Goal: Transaction & Acquisition: Purchase product/service

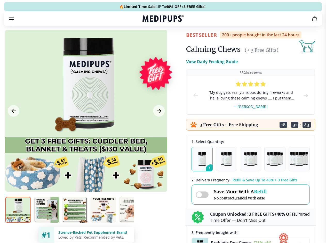
click at [148, 41] on span "Supplements" at bounding box center [161, 43] width 26 height 5
click at [175, 41] on icon "button" at bounding box center [178, 44] width 6 height 6
click at [311, 22] on icon "cart" at bounding box center [314, 18] width 6 height 6
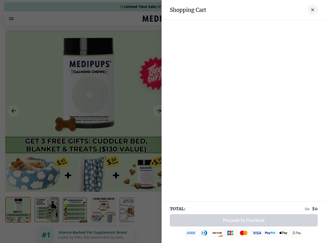
click at [251, 26] on div at bounding box center [243, 25] width 164 height 10
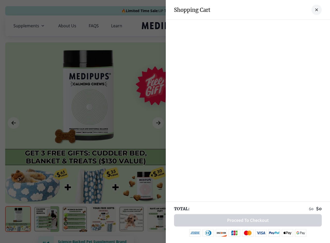
click at [291, 26] on div at bounding box center [248, 25] width 164 height 10
click at [308, 26] on div at bounding box center [248, 25] width 164 height 10
click at [86, 123] on div at bounding box center [165, 121] width 330 height 243
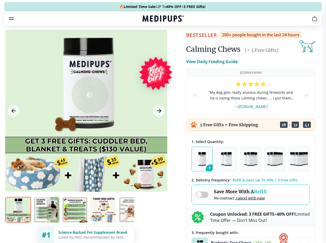
click at [13, 113] on icon "Previous Image" at bounding box center [14, 111] width 4 height 4
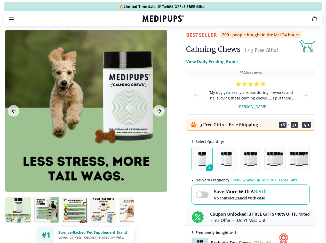
click at [158, 113] on icon "Next Image" at bounding box center [159, 111] width 4 height 4
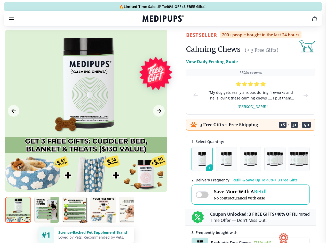
click at [18, 219] on img at bounding box center [18, 210] width 26 height 26
